Goal: Task Accomplishment & Management: Manage account settings

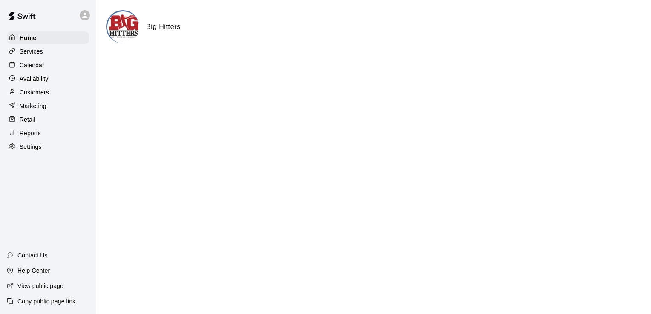
click at [51, 66] on div "Calendar" at bounding box center [48, 65] width 82 height 13
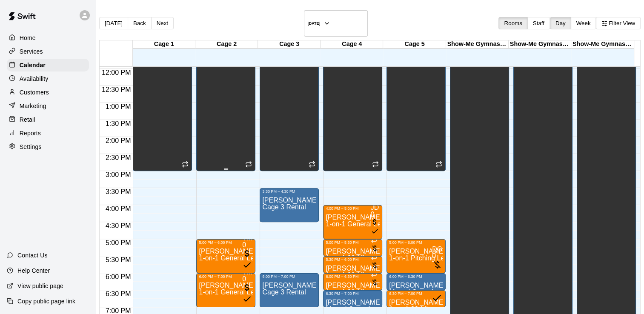
scroll to position [422, 0]
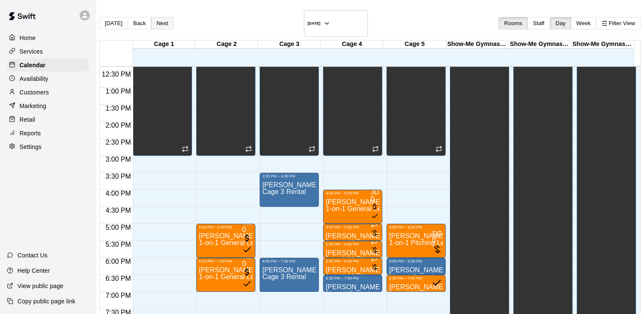
click at [165, 17] on button "Next" at bounding box center [162, 23] width 23 height 12
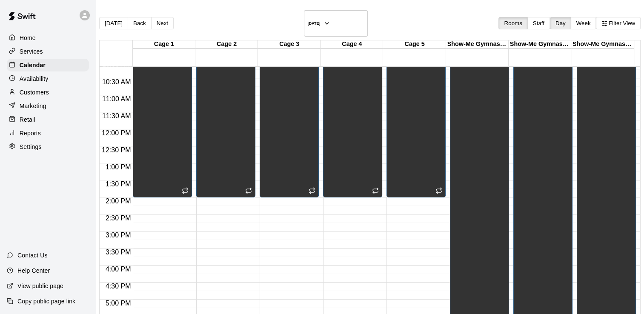
scroll to position [294, 0]
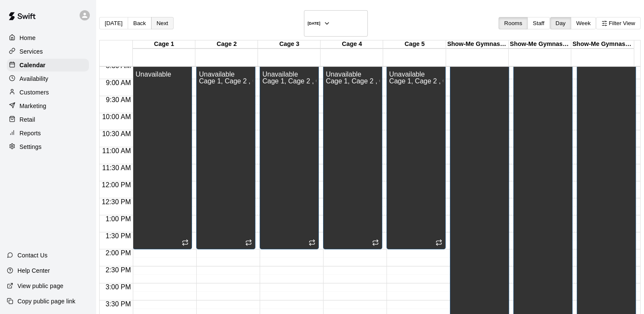
click at [173, 17] on button "Next" at bounding box center [162, 23] width 23 height 12
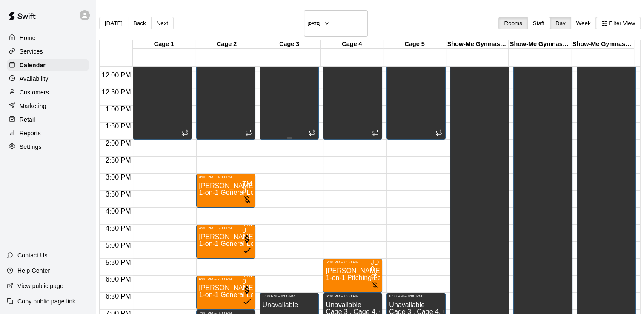
scroll to position [422, 0]
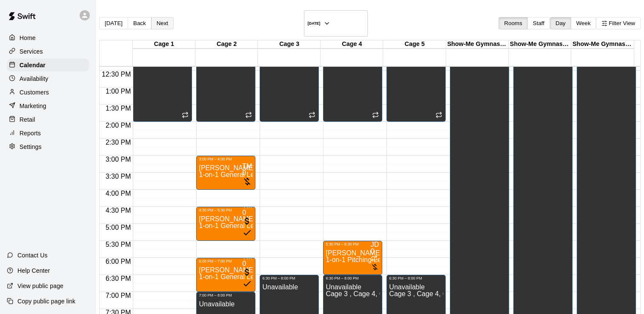
click at [172, 18] on button "Next" at bounding box center [162, 23] width 23 height 12
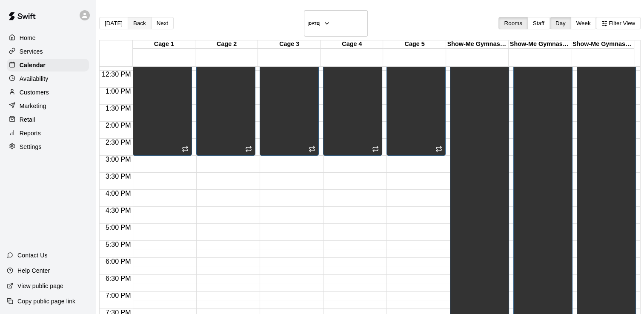
click at [143, 18] on button "Back" at bounding box center [140, 23] width 24 height 12
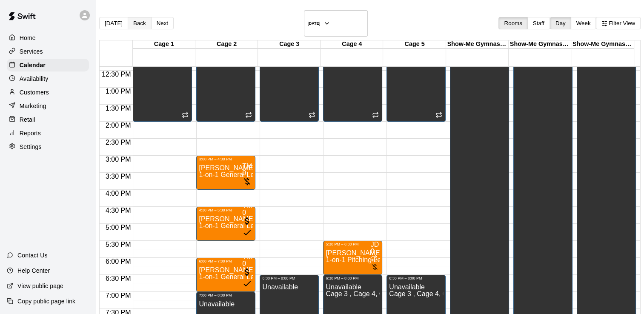
click at [145, 17] on button "Back" at bounding box center [140, 23] width 24 height 12
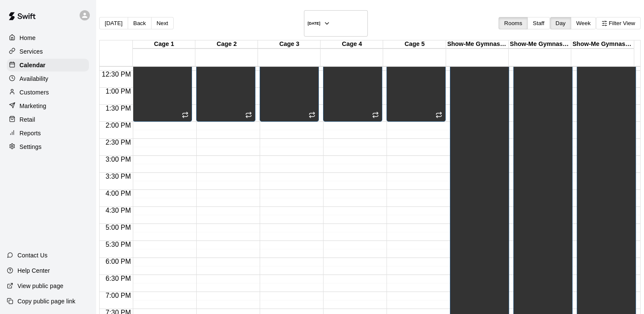
click at [58, 98] on div "Customers" at bounding box center [48, 92] width 82 height 13
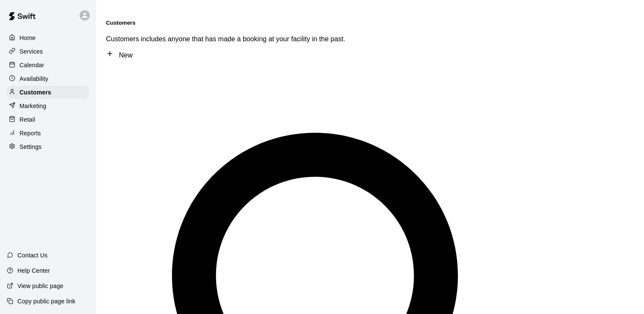
type input "*****"
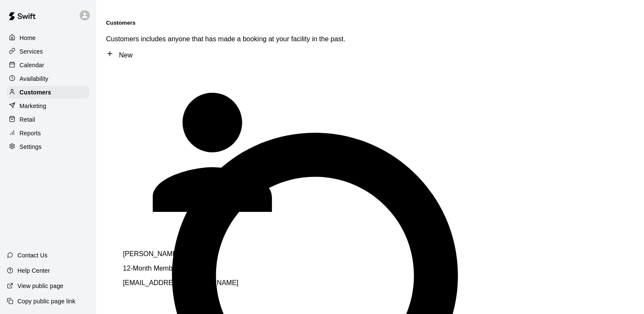
click at [142, 250] on p "Joe Henke" at bounding box center [242, 254] width 239 height 8
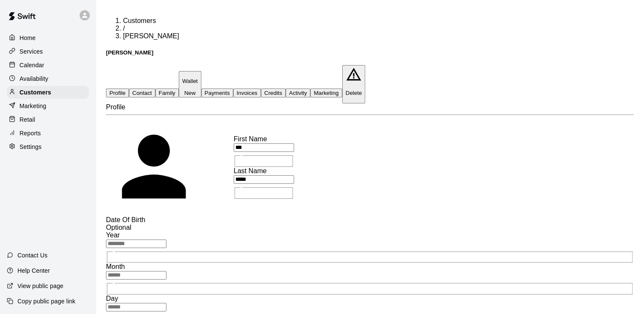
click at [261, 89] on button "Invoices" at bounding box center [247, 93] width 28 height 9
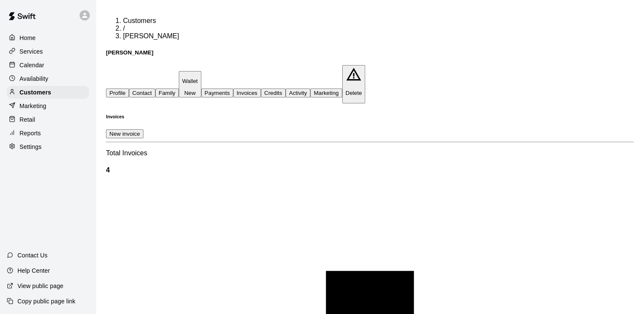
click at [52, 37] on div "Home" at bounding box center [48, 38] width 82 height 13
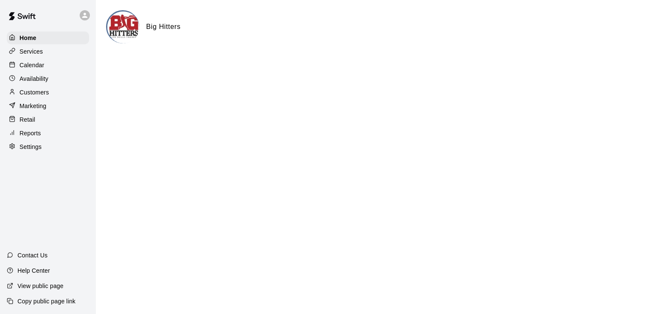
click at [46, 66] on div "Calendar" at bounding box center [48, 65] width 82 height 13
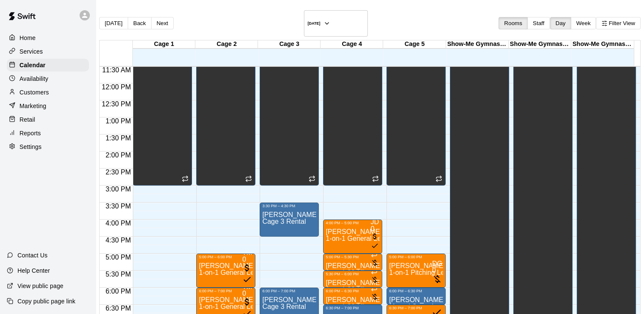
scroll to position [435, 0]
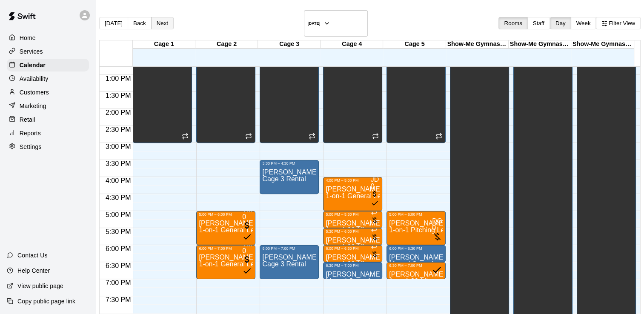
click at [169, 18] on button "Next" at bounding box center [162, 23] width 23 height 12
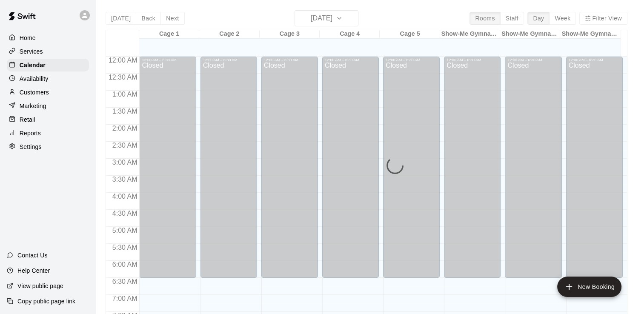
scroll to position [324, 0]
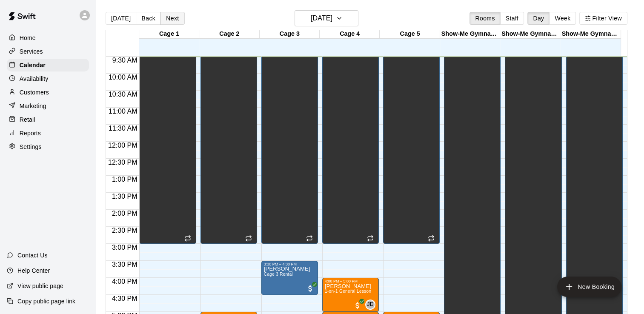
click at [166, 16] on button "Next" at bounding box center [173, 18] width 24 height 13
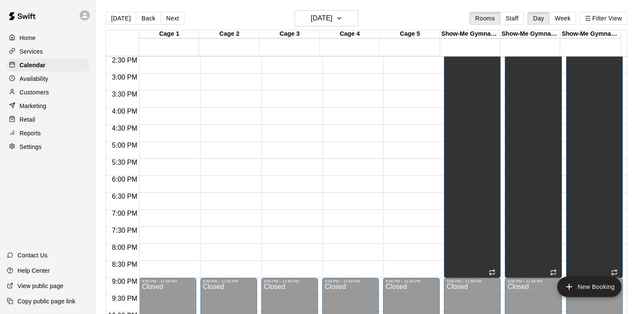
scroll to position [451, 0]
